Goal: Go to known website: Access a specific website the user already knows

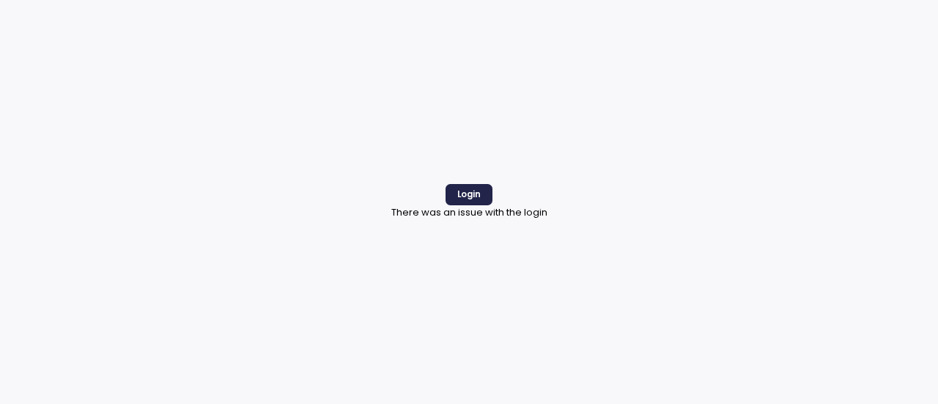
click at [855, 174] on div "Login There was an issue with the login" at bounding box center [469, 202] width 938 height 404
click at [470, 193] on span "Login" at bounding box center [468, 195] width 23 height 20
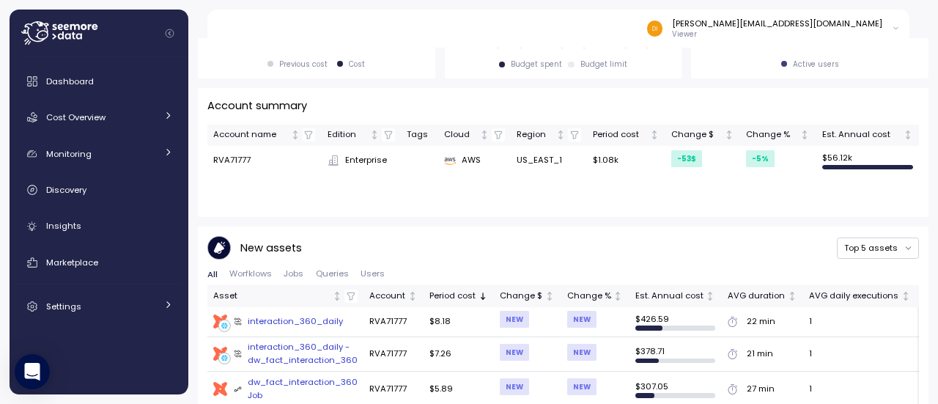
scroll to position [421, 0]
